Goal: Find specific page/section: Find specific page/section

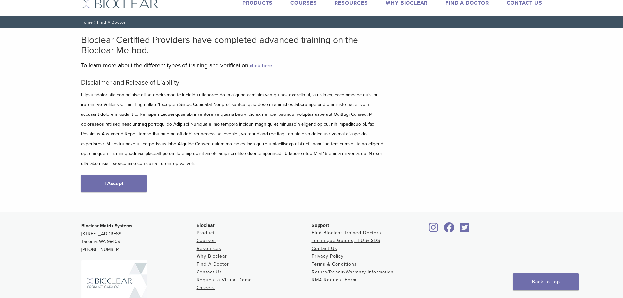
scroll to position [33, 0]
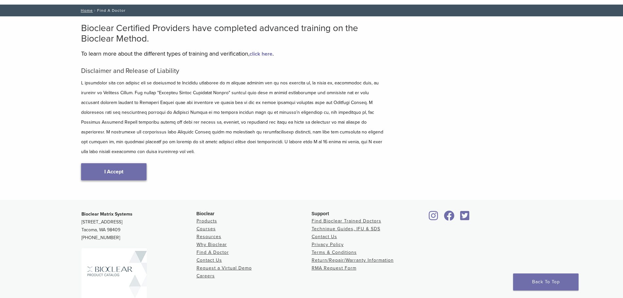
click at [116, 163] on link "I Accept" at bounding box center [113, 171] width 65 height 17
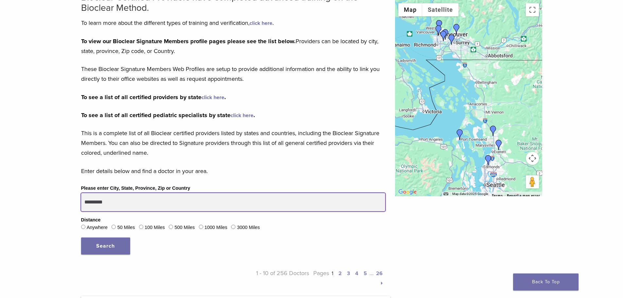
scroll to position [65, 0]
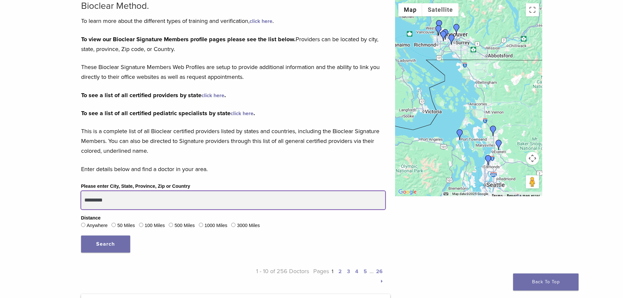
drag, startPoint x: 147, startPoint y: 202, endPoint x: 69, endPoint y: 200, distance: 78.5
click at [81, 236] on button "Search" at bounding box center [105, 244] width 49 height 17
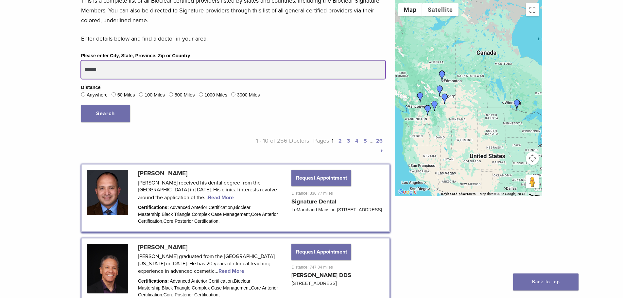
scroll to position [196, 0]
drag, startPoint x: 120, startPoint y: 73, endPoint x: 61, endPoint y: 61, distance: 59.7
click at [81, 105] on button "Search" at bounding box center [105, 113] width 49 height 17
drag, startPoint x: 143, startPoint y: 73, endPoint x: 72, endPoint y: 81, distance: 71.1
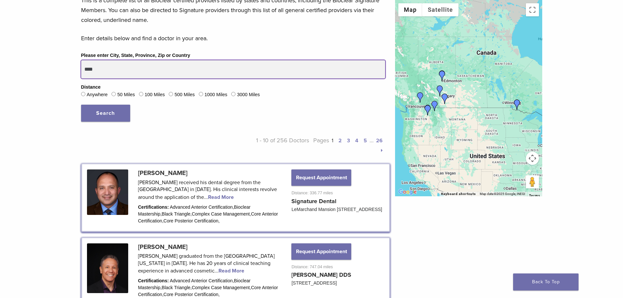
click at [81, 105] on button "Search" at bounding box center [105, 113] width 49 height 17
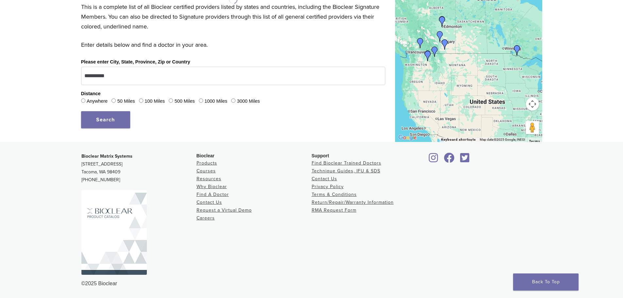
click at [115, 123] on span "Search" at bounding box center [105, 119] width 19 height 7
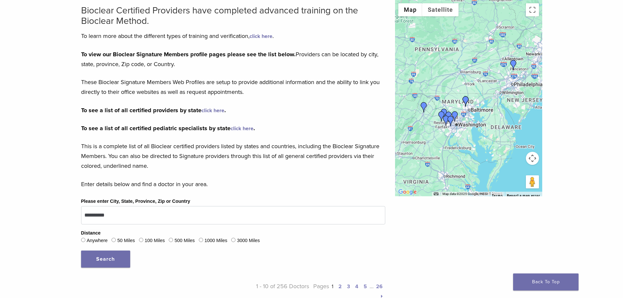
scroll to position [98, 0]
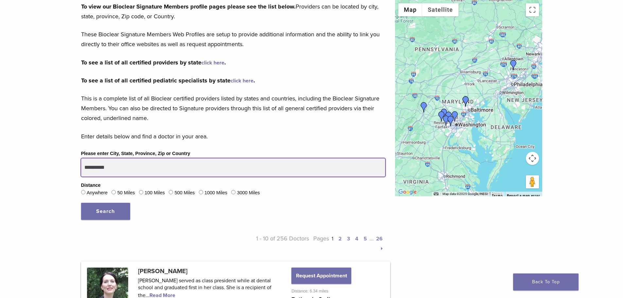
drag, startPoint x: 131, startPoint y: 171, endPoint x: 74, endPoint y: 163, distance: 56.8
type input "*****"
click at [81, 203] on button "Search" at bounding box center [105, 211] width 49 height 17
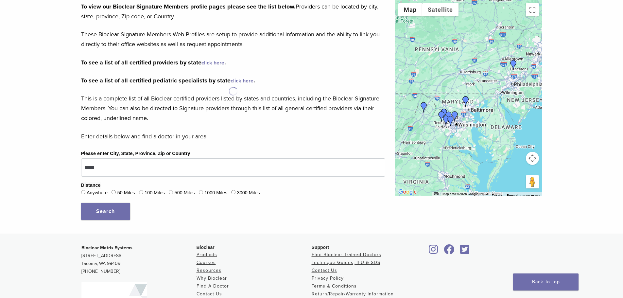
click at [123, 214] on button "Search" at bounding box center [105, 211] width 49 height 17
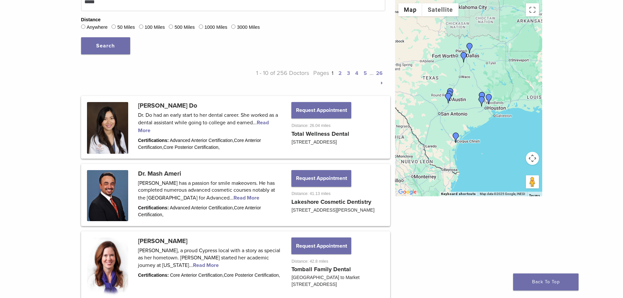
scroll to position [262, 0]
